Goal: Download file/media

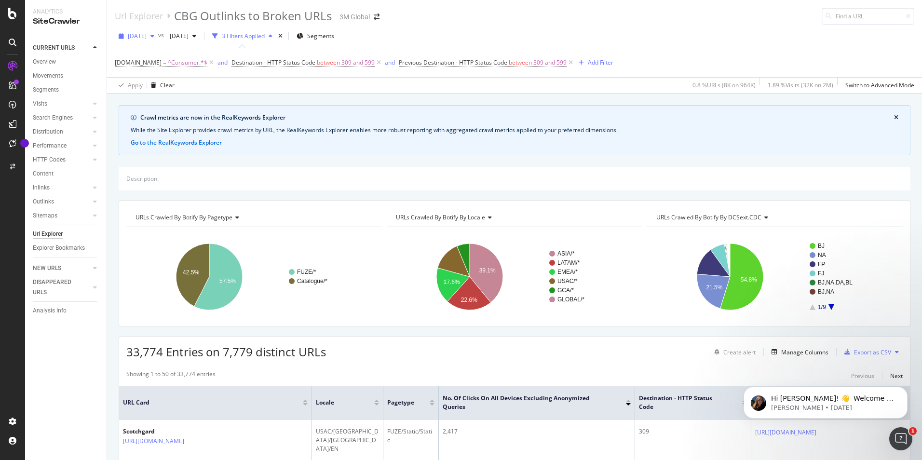
click at [154, 36] on icon "button" at bounding box center [152, 36] width 4 height 6
drag, startPoint x: 417, startPoint y: 37, endPoint x: 428, endPoint y: 37, distance: 11.1
click at [419, 37] on div "[DATE] vs [DATE] 3 Filters Applied Segments" at bounding box center [514, 37] width 815 height 19
click at [158, 37] on div "button" at bounding box center [153, 36] width 12 height 6
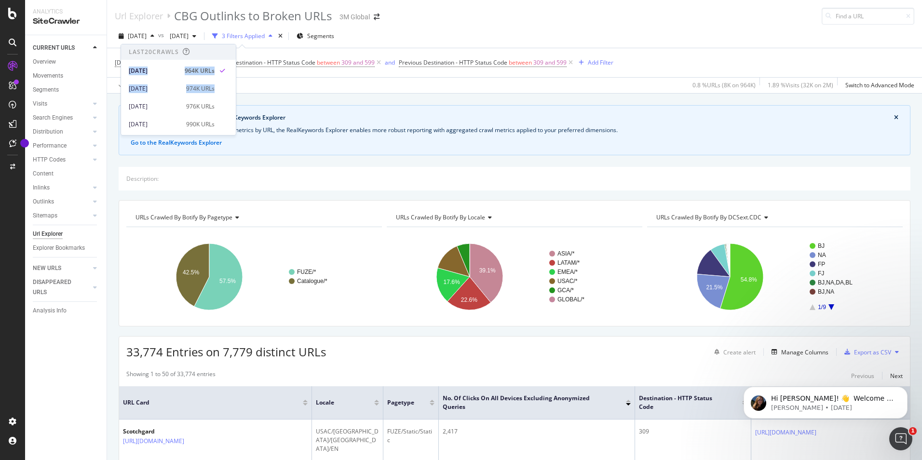
drag, startPoint x: 236, startPoint y: 50, endPoint x: 234, endPoint y: 79, distance: 29.0
click at [234, 79] on div "Last 20 Crawls [DATE] 964K URLs [DATE] 974K URLs [DATE] 976K URLs [DATE] 990K U…" at bounding box center [179, 90] width 116 height 92
click at [158, 81] on div "[DATE]" at bounding box center [155, 83] width 52 height 9
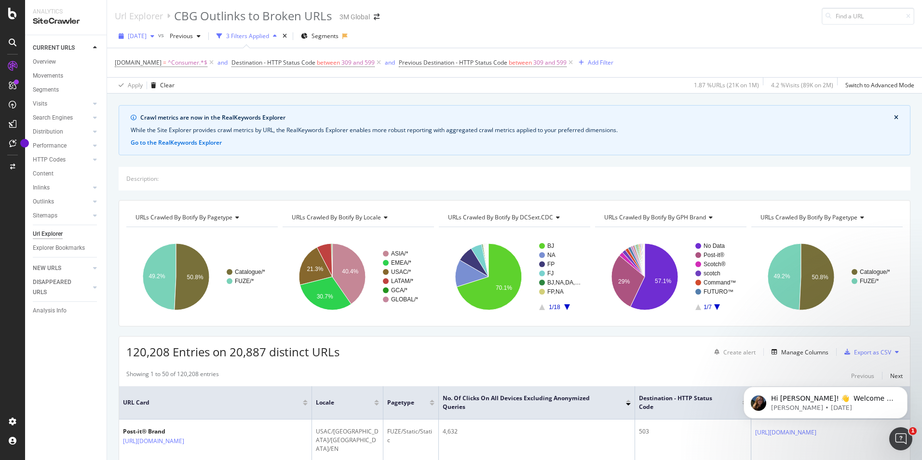
click at [154, 35] on icon "button" at bounding box center [152, 36] width 4 height 6
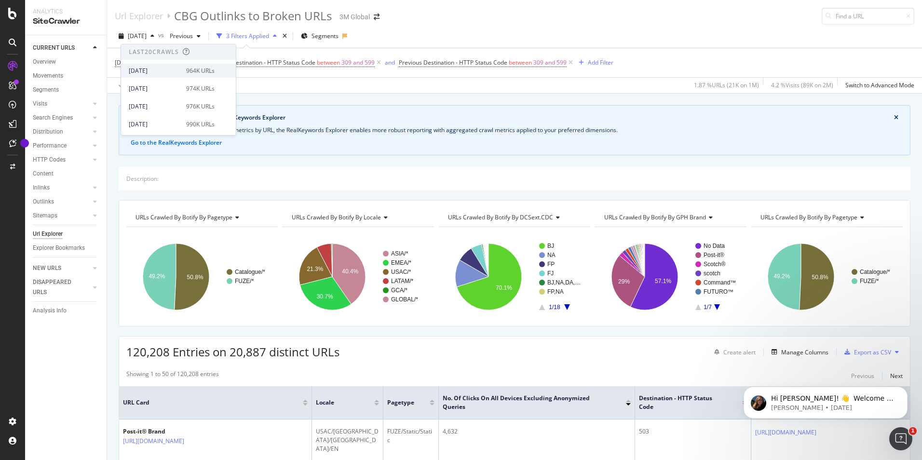
click at [162, 69] on div "[DATE]" at bounding box center [155, 71] width 52 height 9
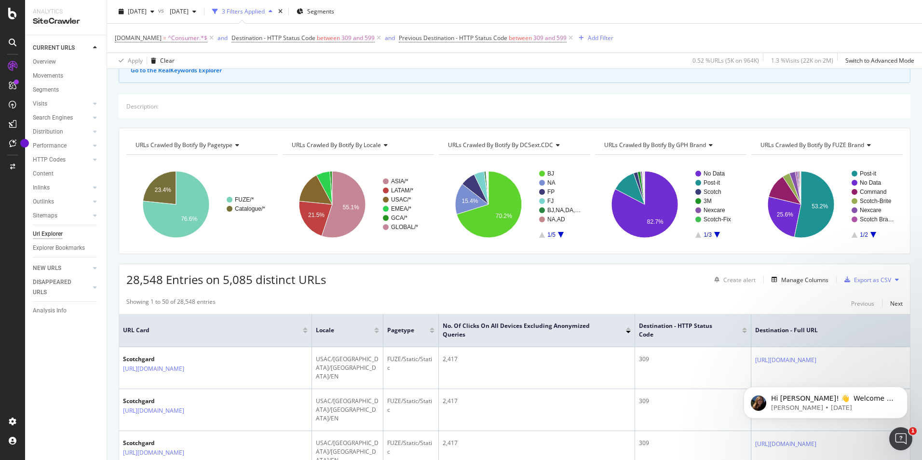
scroll to position [96, 0]
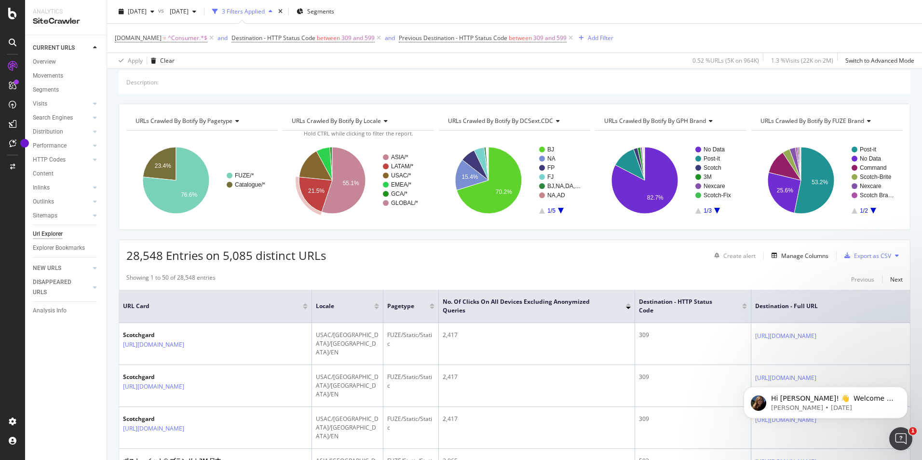
click at [891, 254] on button at bounding box center [897, 255] width 12 height 15
click at [858, 256] on div "Export as CSV" at bounding box center [872, 256] width 37 height 8
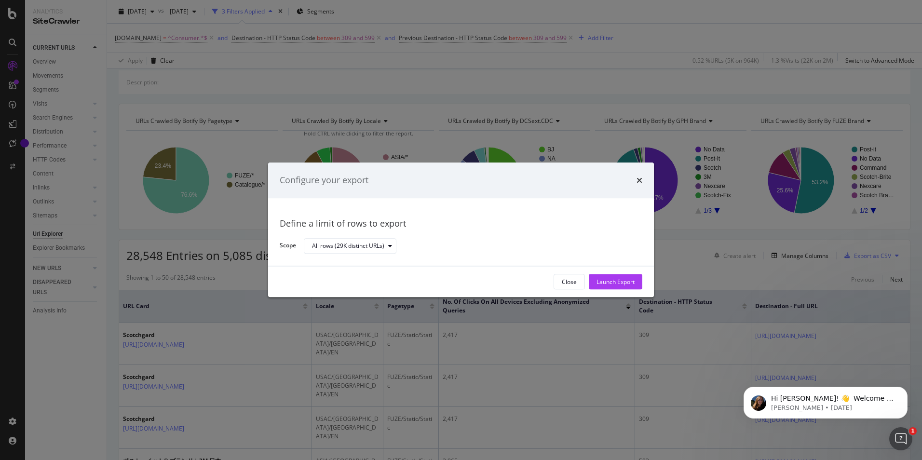
click at [599, 280] on div "Launch Export" at bounding box center [615, 282] width 38 height 8
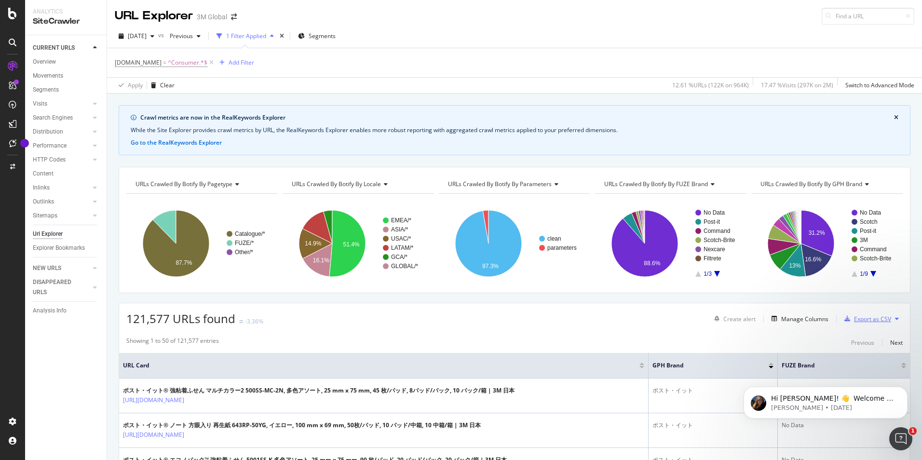
click at [860, 319] on div "Export as CSV" at bounding box center [872, 319] width 37 height 8
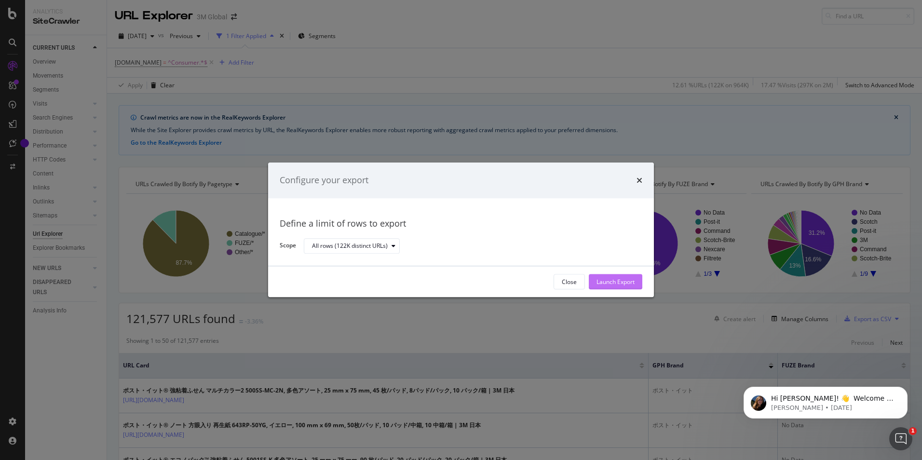
click at [619, 283] on div "Launch Export" at bounding box center [615, 282] width 38 height 8
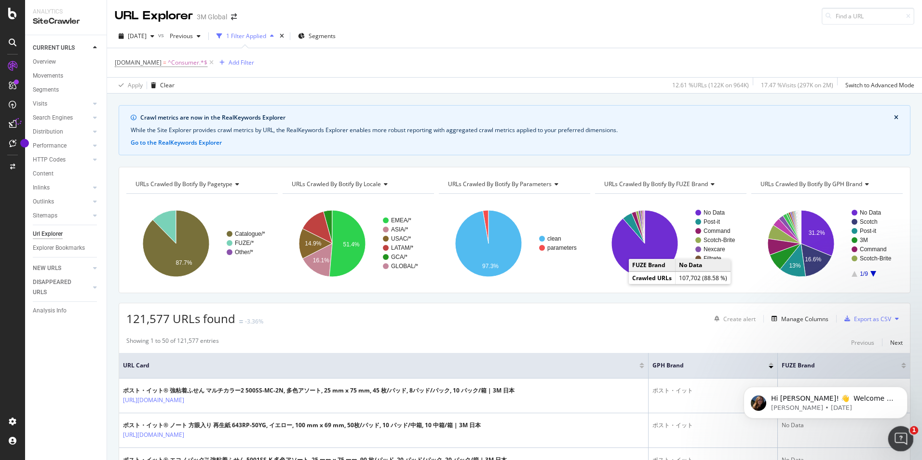
click at [895, 436] on icon "Open Intercom Messenger" at bounding box center [899, 438] width 16 height 16
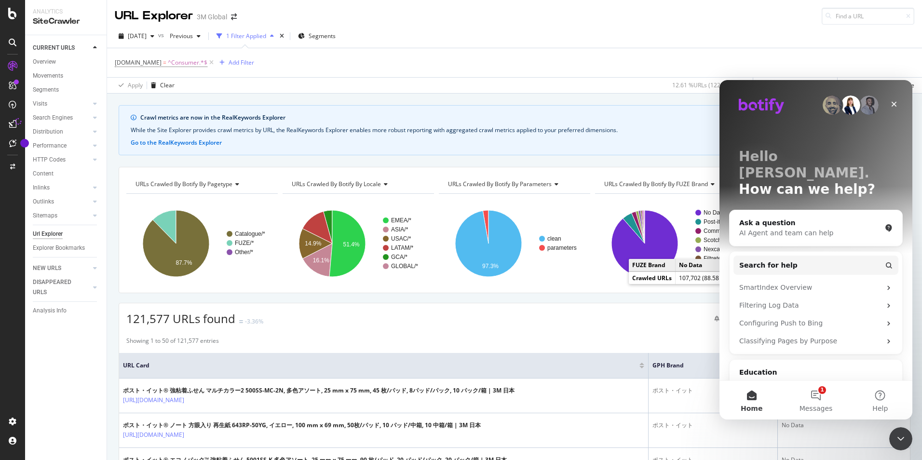
click at [538, 307] on div "121,577 URLs found -3.36% Create alert Manage Columns Export as CSV" at bounding box center [514, 315] width 791 height 24
click at [894, 102] on icon "Close" at bounding box center [894, 104] width 8 height 8
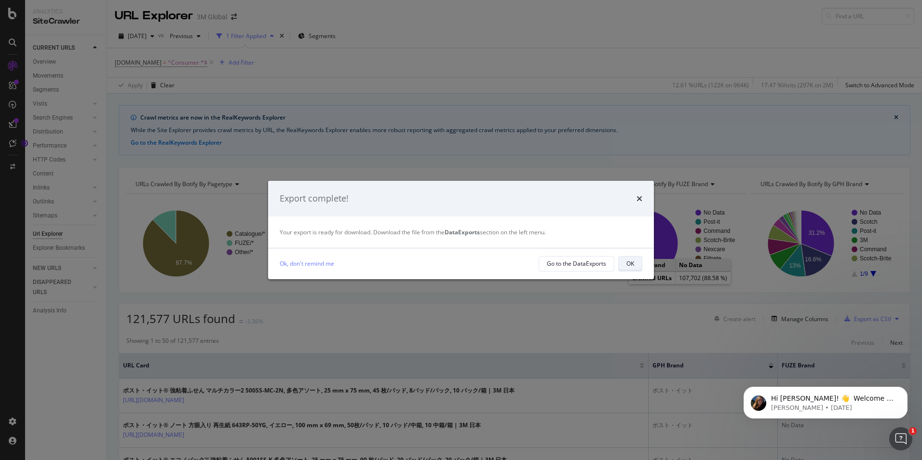
click at [635, 265] on button "OK" at bounding box center [630, 263] width 24 height 15
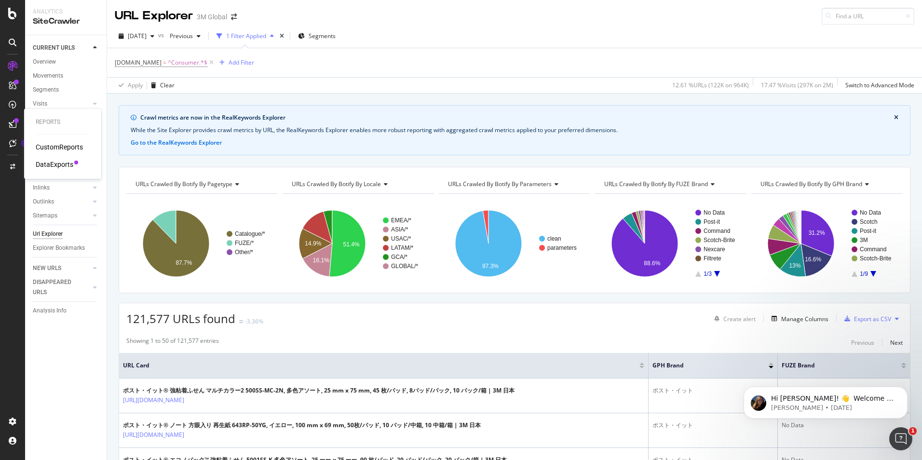
click at [54, 162] on div "DataExports" at bounding box center [55, 165] width 38 height 10
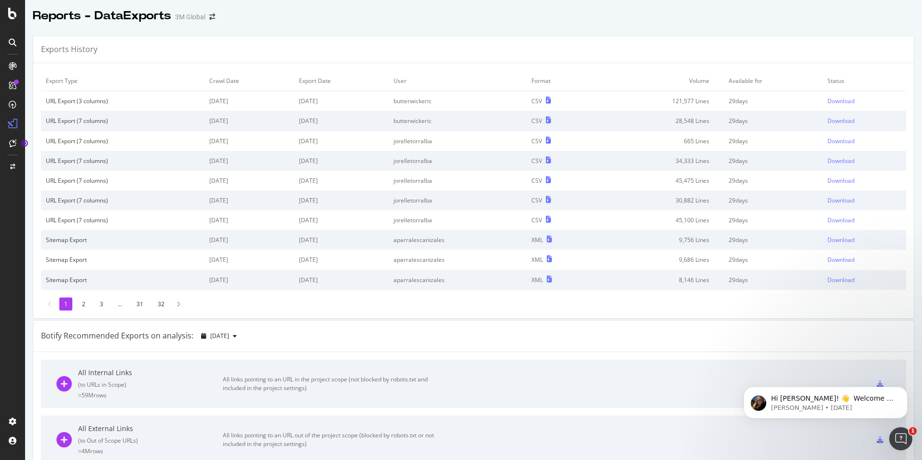
drag, startPoint x: 454, startPoint y: 104, endPoint x: 404, endPoint y: 103, distance: 49.7
click at [404, 103] on tr "URL Export (3 columns) 2025 Oct. 5th 2025 Oct. 15th butterwickeric CSV 121,577 …" at bounding box center [473, 101] width 865 height 20
click at [582, 91] on td "CSV" at bounding box center [560, 101] width 69 height 20
click at [831, 101] on div "Download" at bounding box center [840, 101] width 27 height 8
